Goal: Task Accomplishment & Management: Complete application form

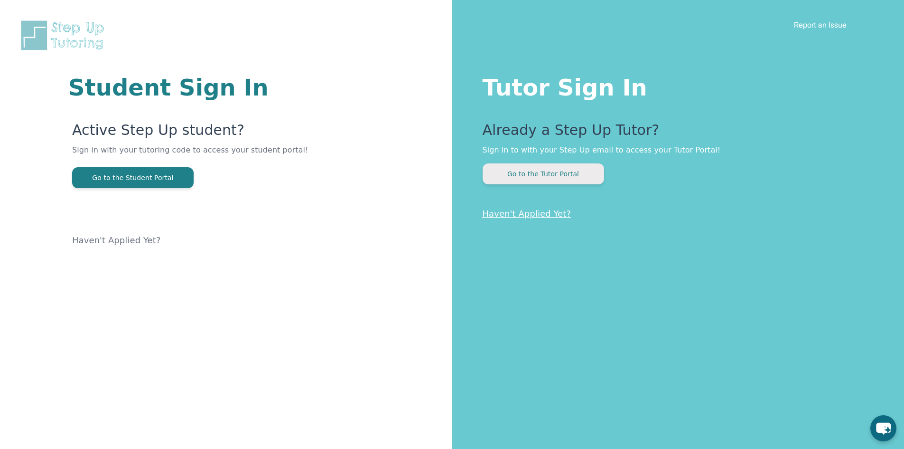
click at [538, 172] on button "Go to the Tutor Portal" at bounding box center [544, 173] width 122 height 21
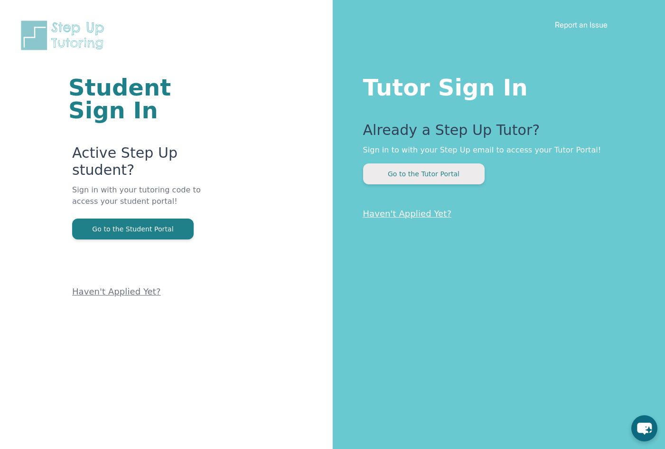
click at [428, 179] on button "Go to the Tutor Portal" at bounding box center [424, 173] width 122 height 21
